Goal: Information Seeking & Learning: Learn about a topic

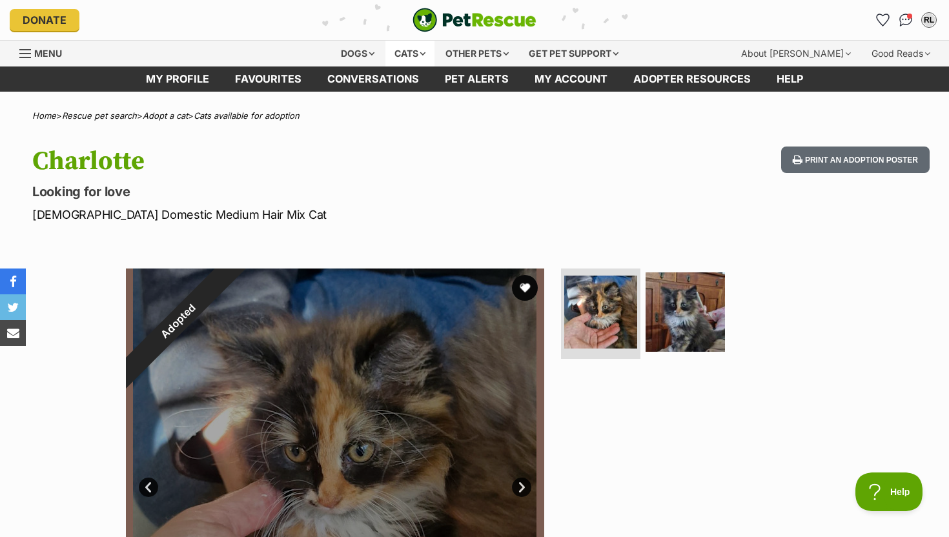
click at [411, 52] on div "Cats" at bounding box center [410, 54] width 49 height 26
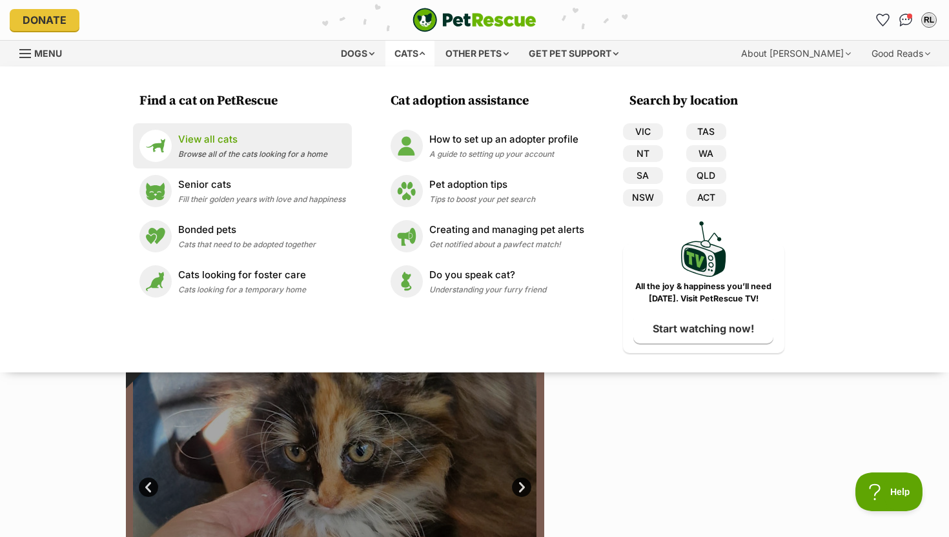
click at [303, 141] on p "View all cats" at bounding box center [252, 139] width 149 height 15
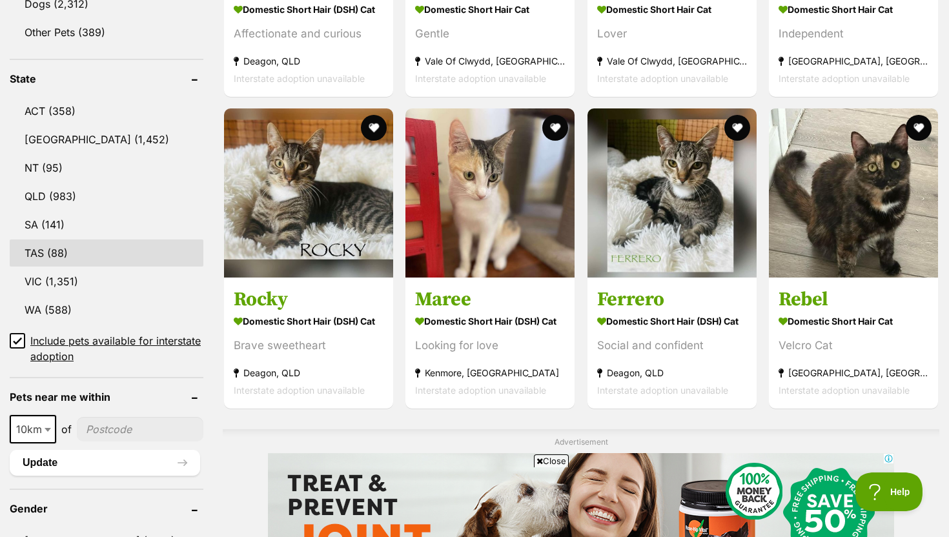
scroll to position [957, 0]
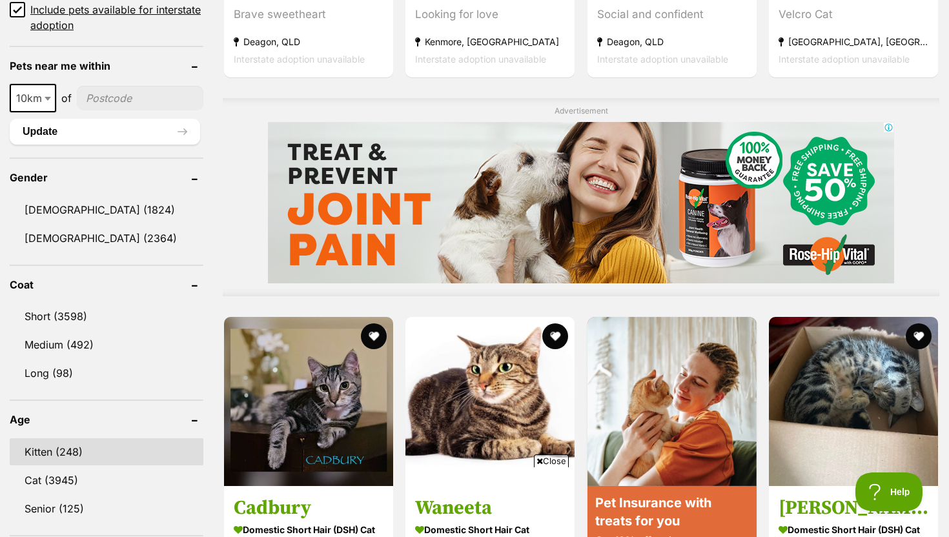
click at [116, 447] on link "Kitten (248)" at bounding box center [107, 452] width 194 height 27
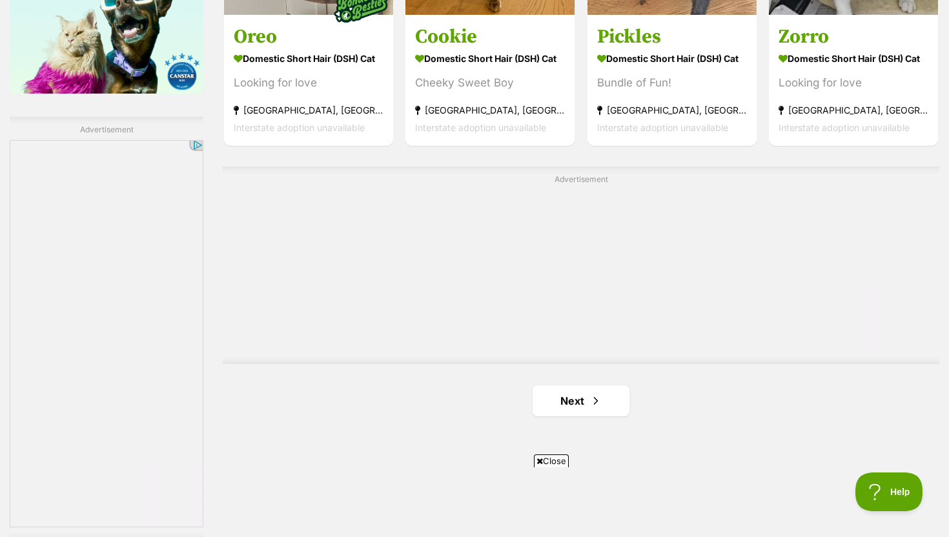
scroll to position [2224, 0]
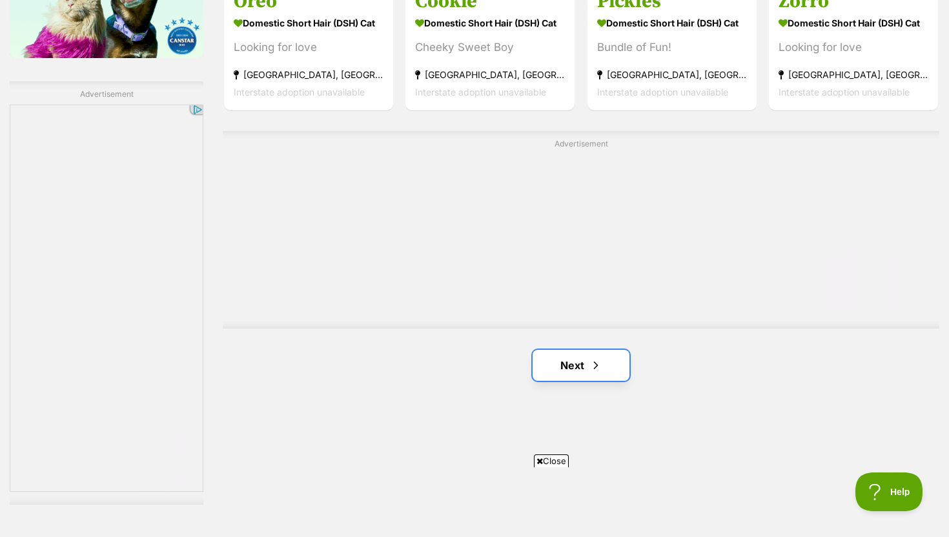
click at [579, 360] on link "Next" at bounding box center [581, 365] width 97 height 31
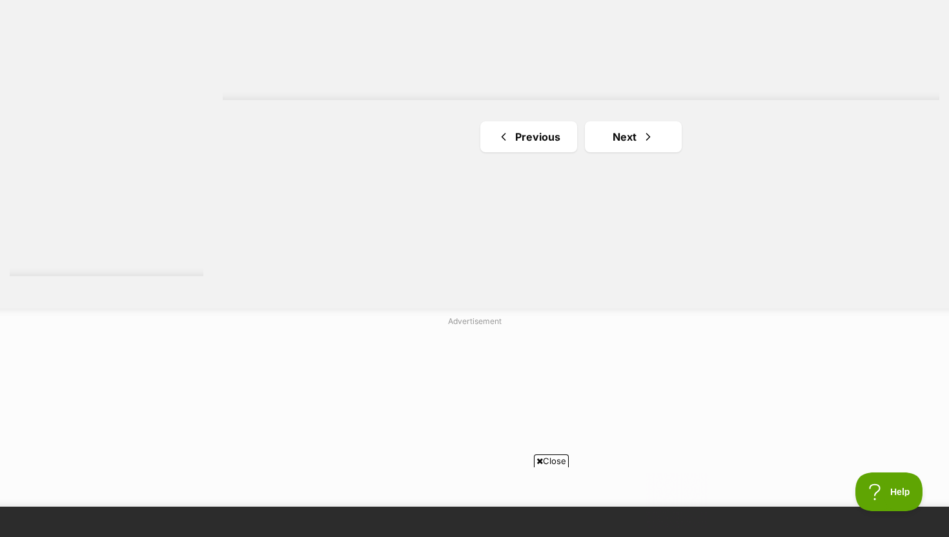
scroll to position [2490, 0]
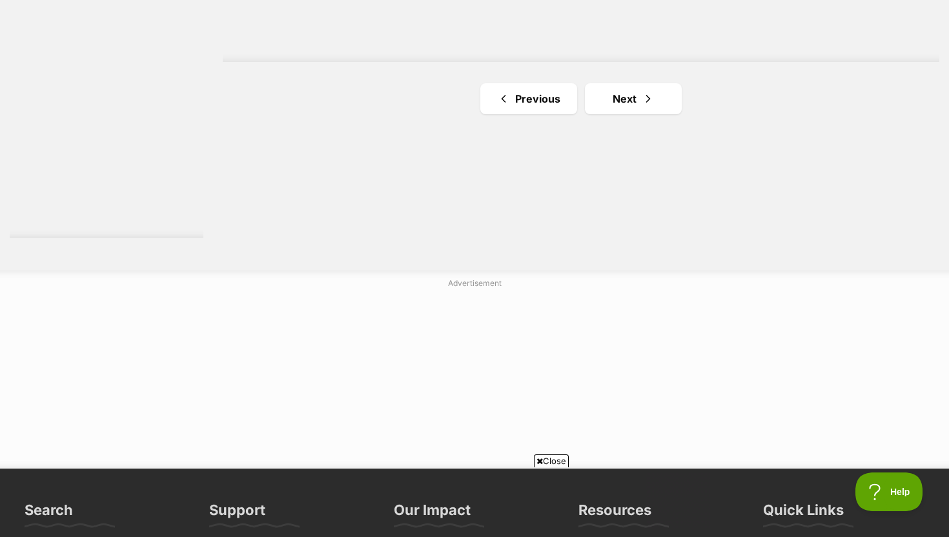
click at [623, 103] on link "Next" at bounding box center [633, 98] width 97 height 31
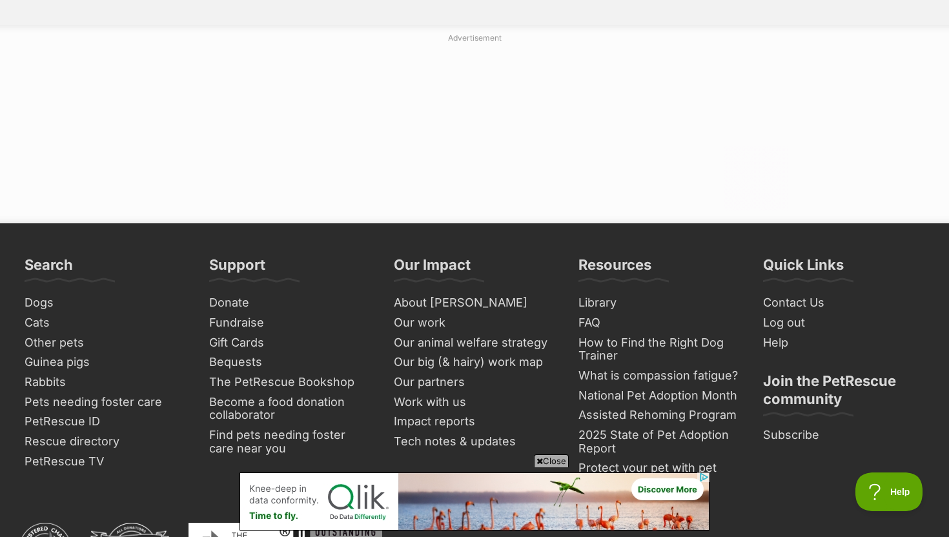
scroll to position [2594, 0]
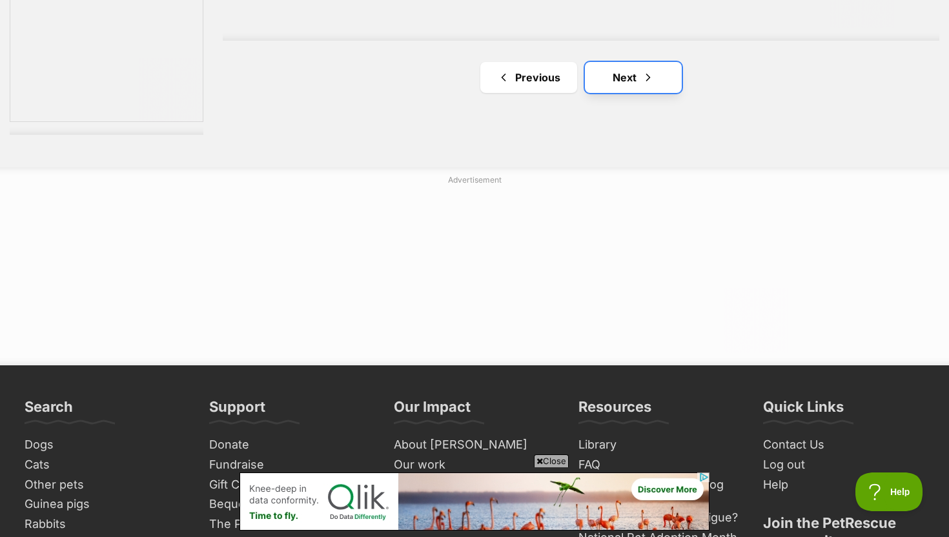
click at [623, 70] on link "Next" at bounding box center [633, 77] width 97 height 31
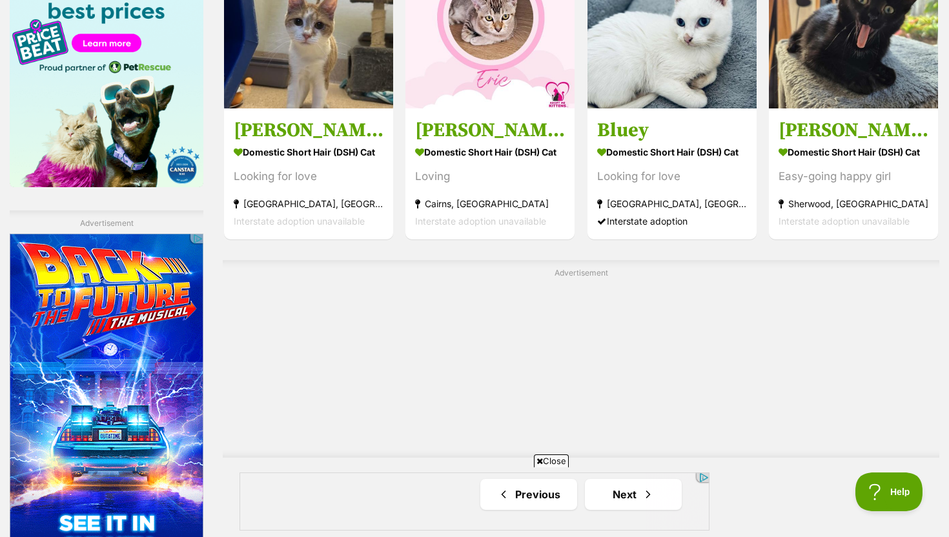
scroll to position [2390, 0]
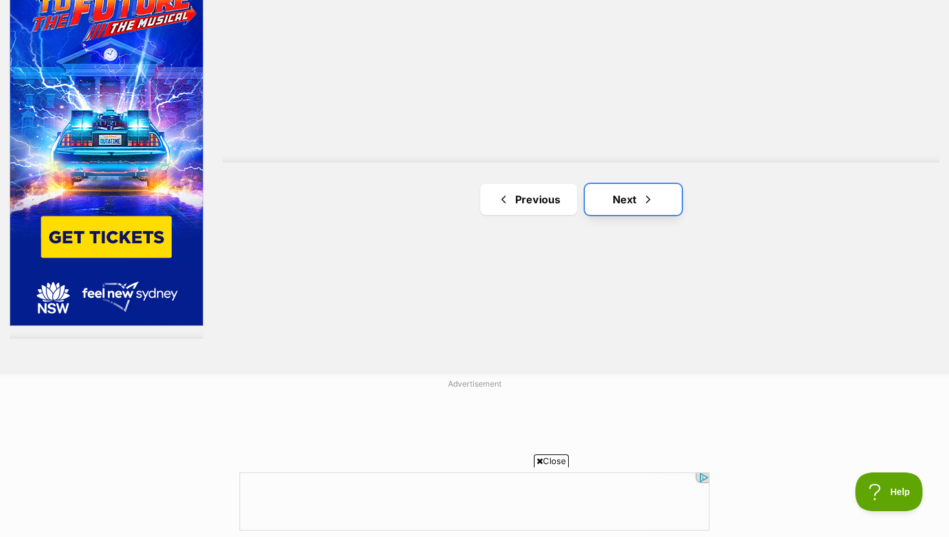
click at [665, 198] on link "Next" at bounding box center [633, 199] width 97 height 31
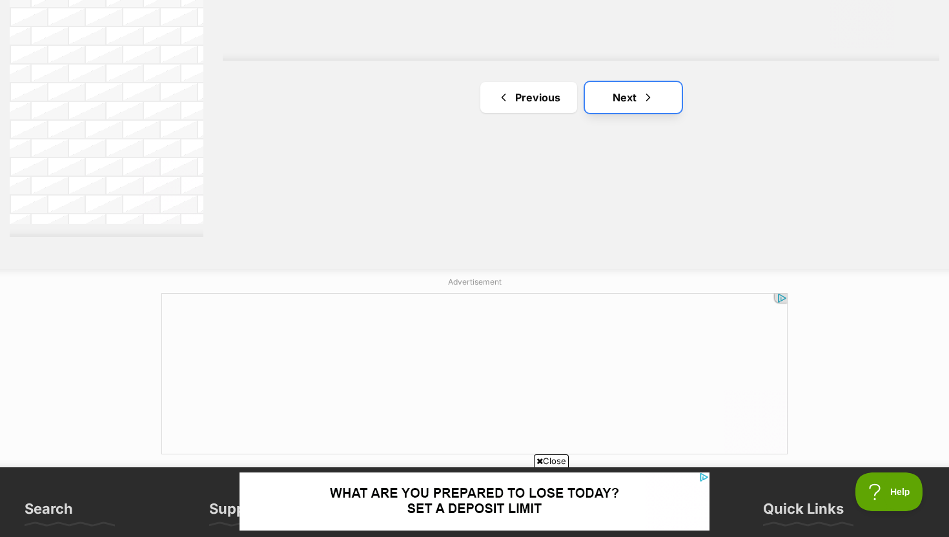
click at [663, 98] on link "Next" at bounding box center [633, 97] width 97 height 31
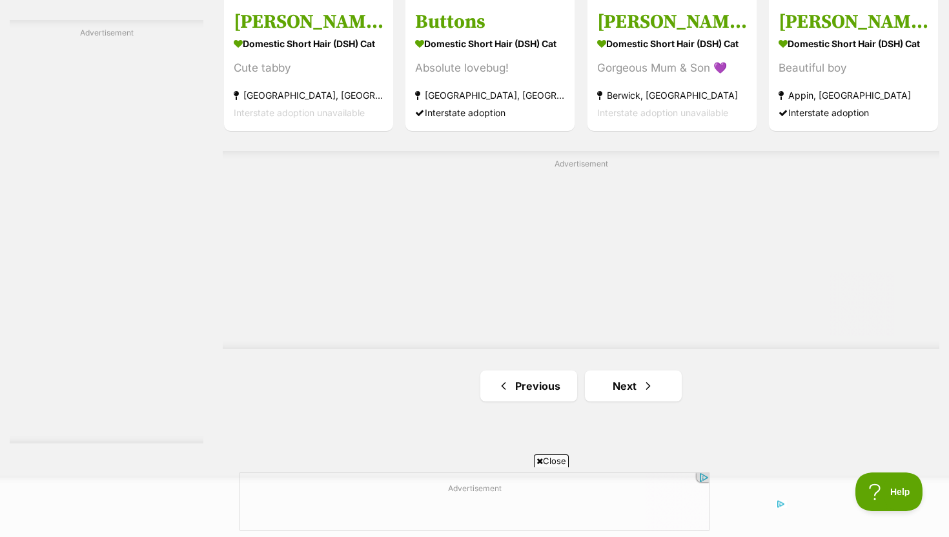
scroll to position [2289, 0]
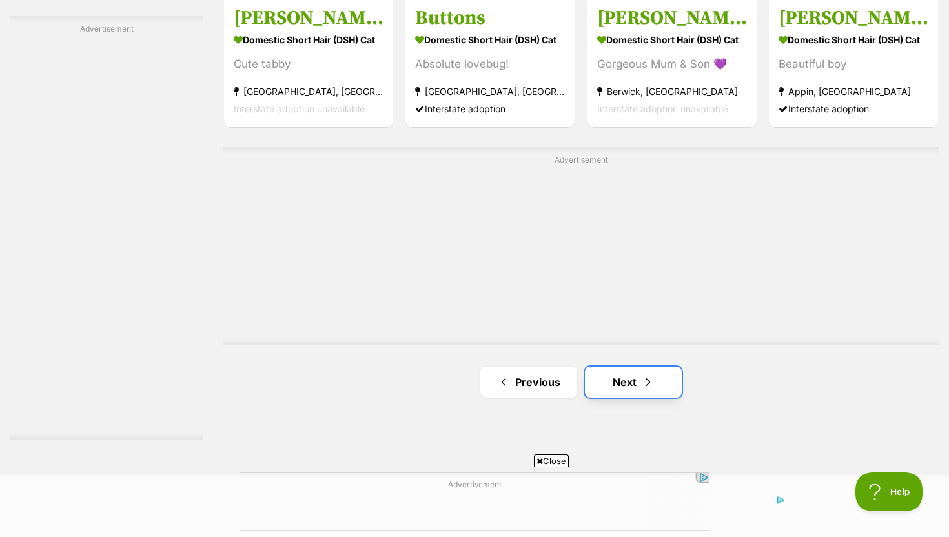
click at [633, 380] on link "Next" at bounding box center [633, 382] width 97 height 31
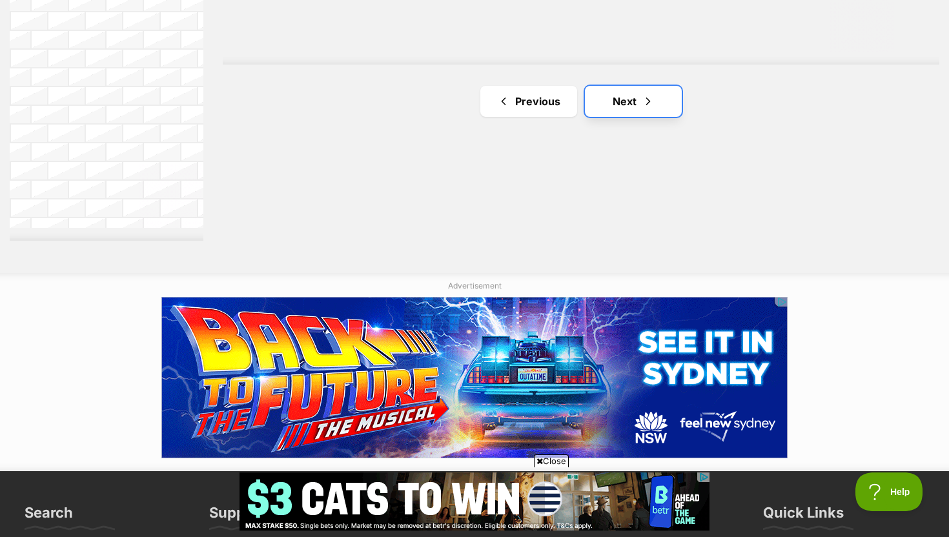
click at [642, 96] on link "Next" at bounding box center [633, 101] width 97 height 31
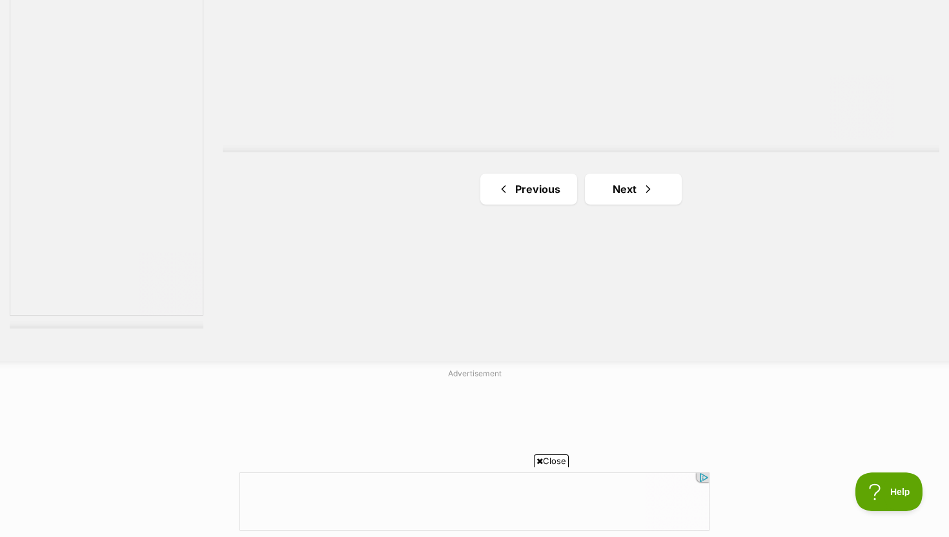
scroll to position [2412, 0]
click at [655, 165] on link "Next" at bounding box center [633, 176] width 97 height 31
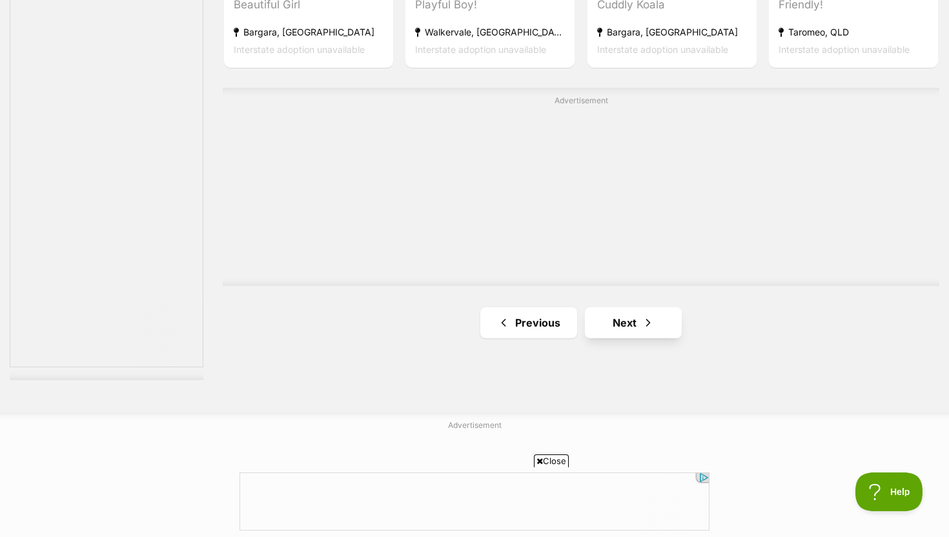
scroll to position [2351, 0]
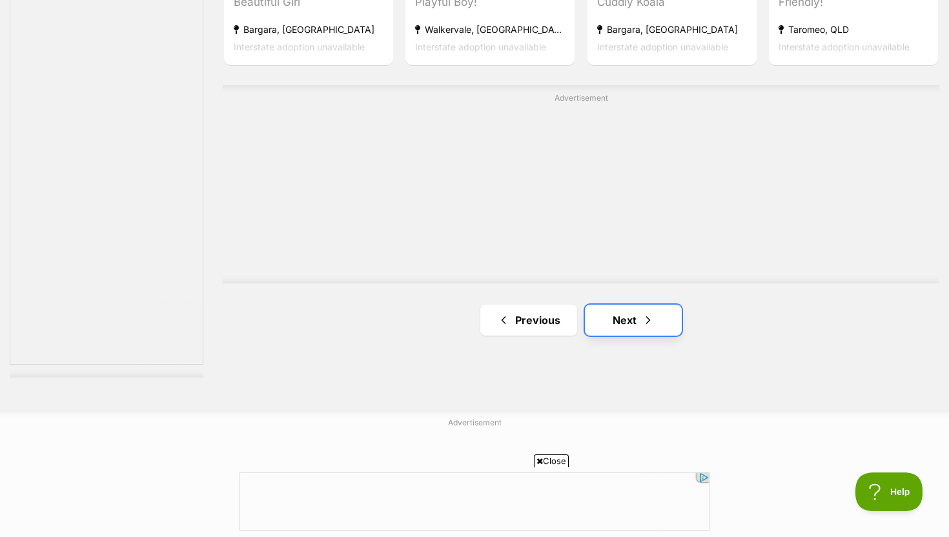
click at [657, 315] on link "Next" at bounding box center [633, 320] width 97 height 31
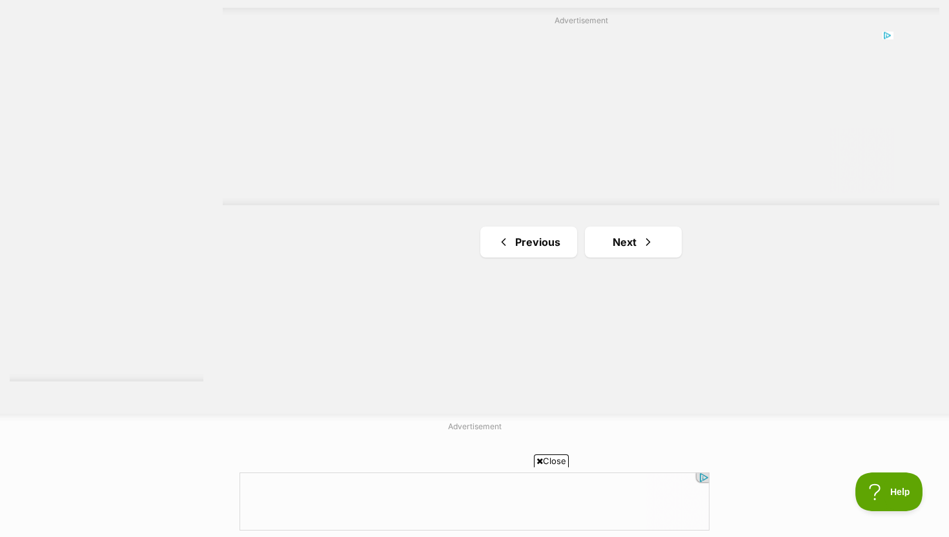
scroll to position [2348, 0]
click at [643, 243] on span "Next page" at bounding box center [648, 241] width 13 height 16
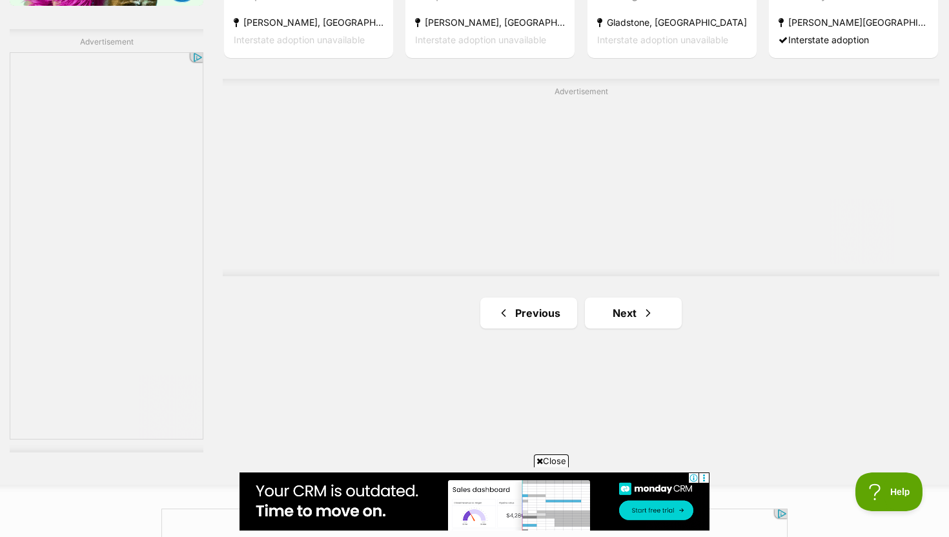
scroll to position [2277, 0]
click at [659, 320] on link "Next" at bounding box center [633, 311] width 97 height 31
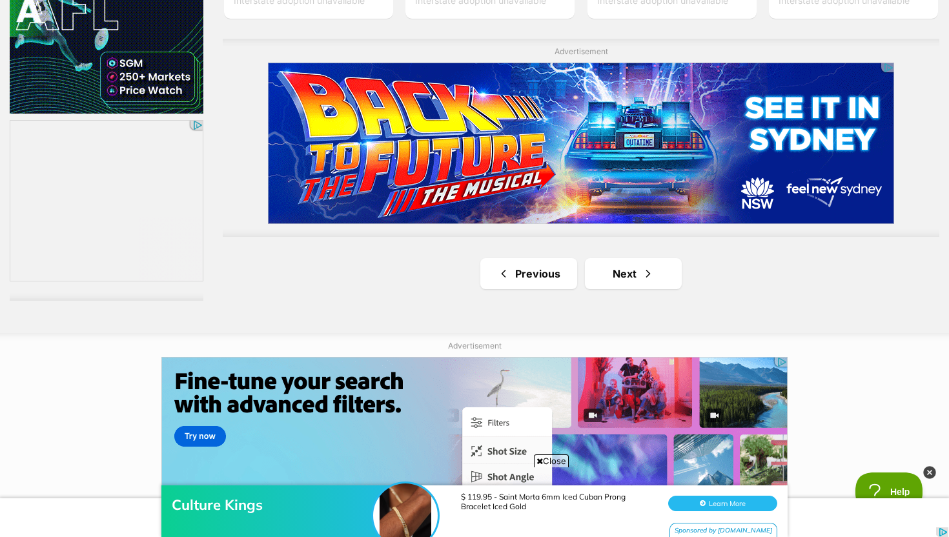
scroll to position [2479, 0]
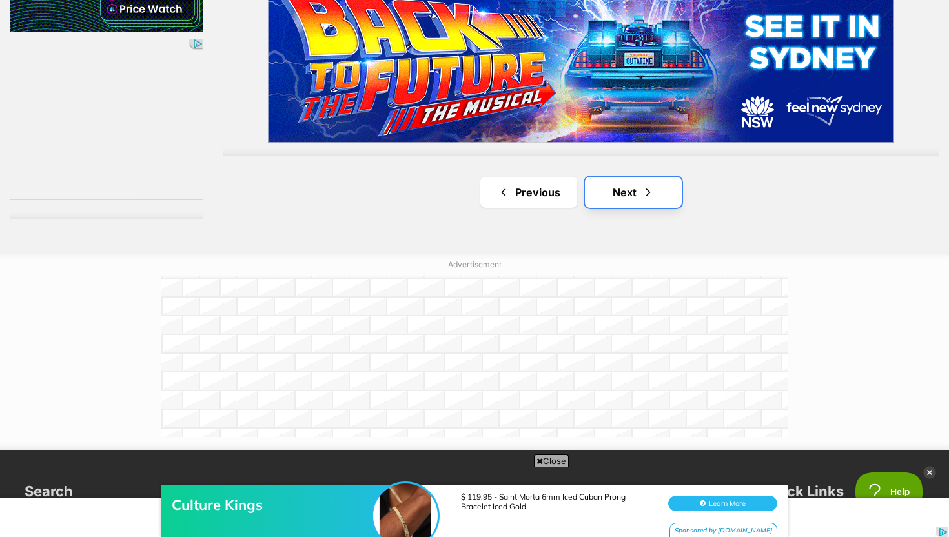
click at [641, 198] on link "Next" at bounding box center [633, 192] width 97 height 31
